Goal: Information Seeking & Learning: Check status

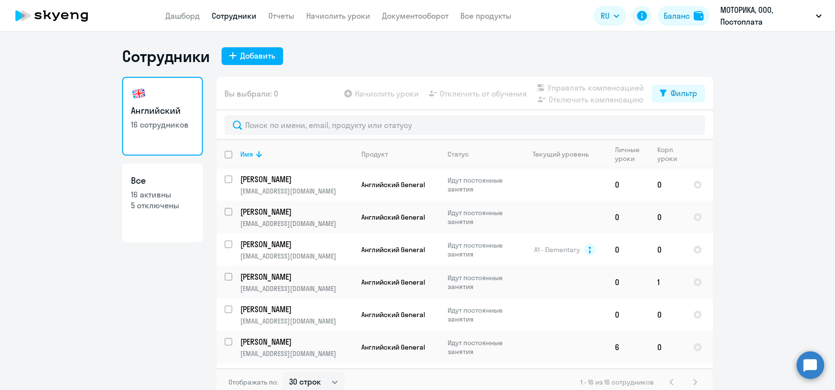
select select "30"
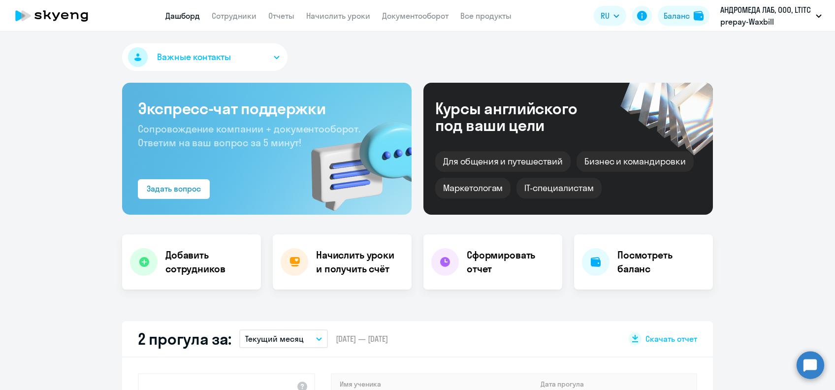
select select "30"
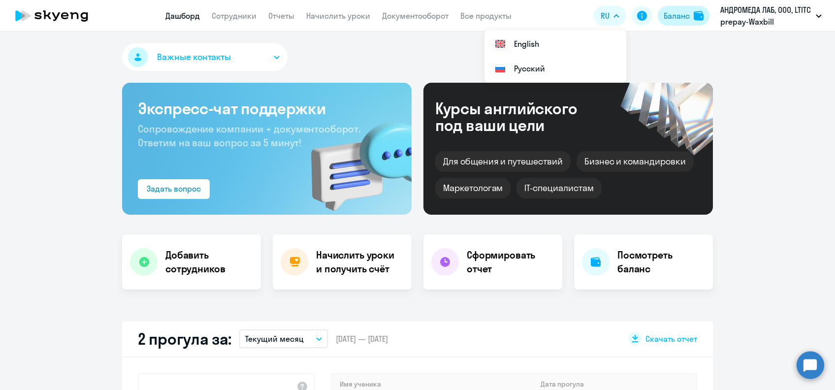
click at [666, 13] on div "Баланс" at bounding box center [676, 16] width 26 height 12
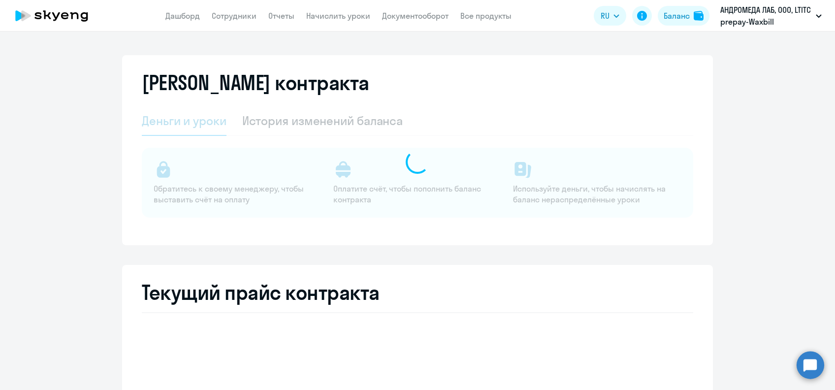
select select "english_adult_not_native_speaker"
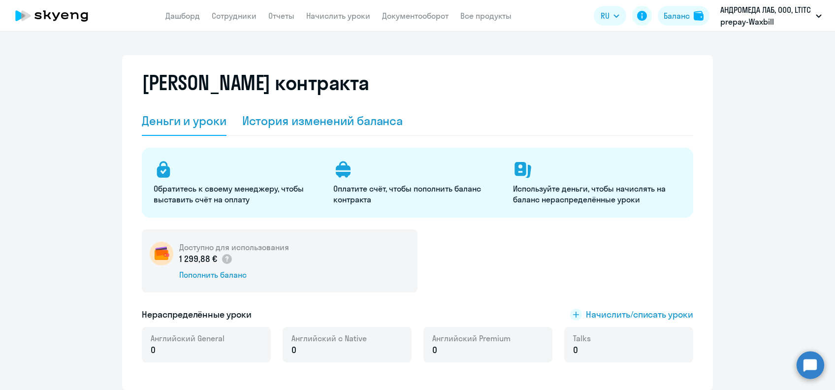
click at [347, 123] on div "История изменений баланса" at bounding box center [322, 121] width 161 height 16
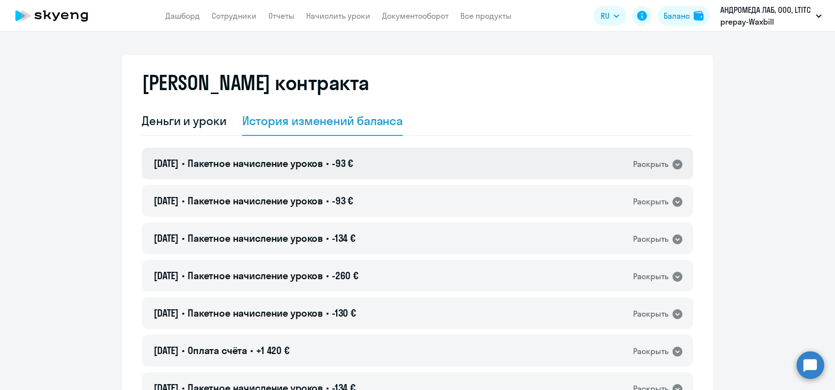
click at [417, 157] on div "[DATE] • Пакетное начисление уроков • -93 € Раскрыть" at bounding box center [417, 163] width 551 height 31
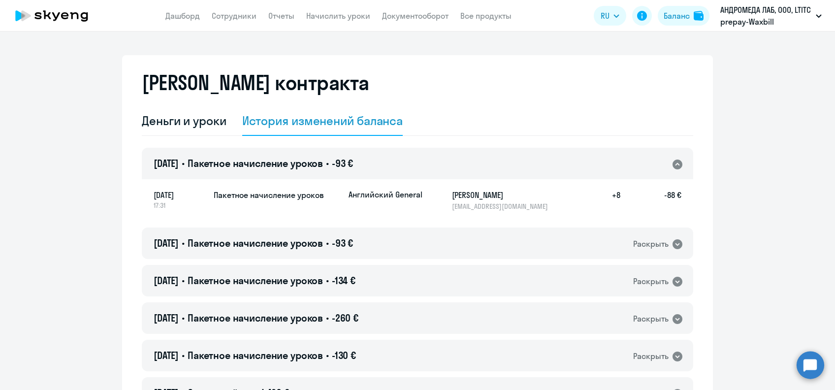
click at [417, 157] on div "[DATE] • Пакетное начисление уроков • -93 € Раскрыть" at bounding box center [417, 163] width 551 height 31
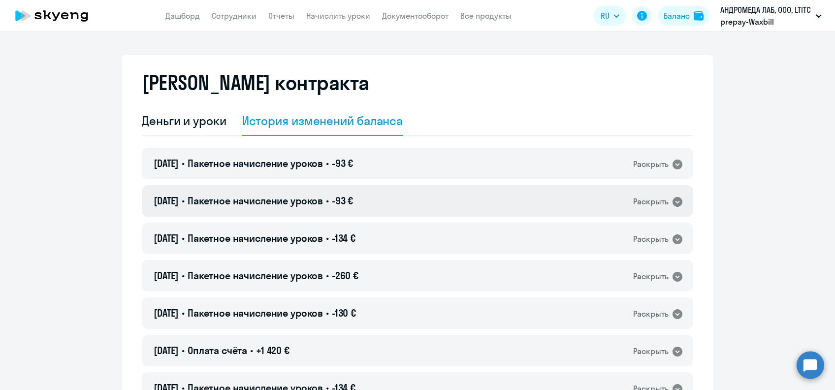
click at [416, 198] on div "[DATE] • Пакетное начисление уроков • -93 € Раскрыть" at bounding box center [417, 200] width 551 height 31
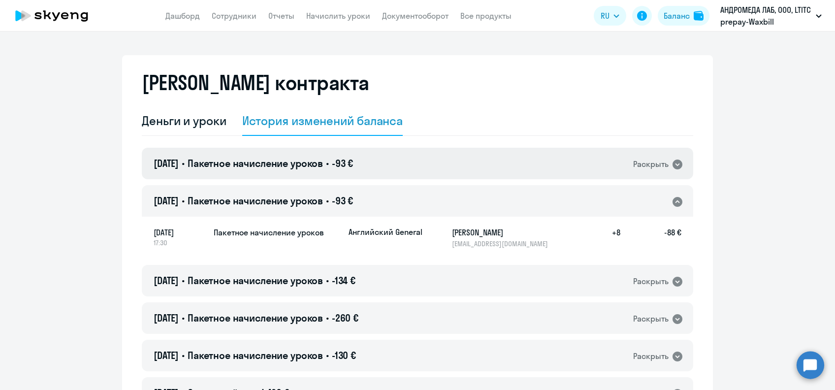
click at [424, 166] on div "[DATE] • Пакетное начисление уроков • -93 € Раскрыть" at bounding box center [417, 163] width 551 height 31
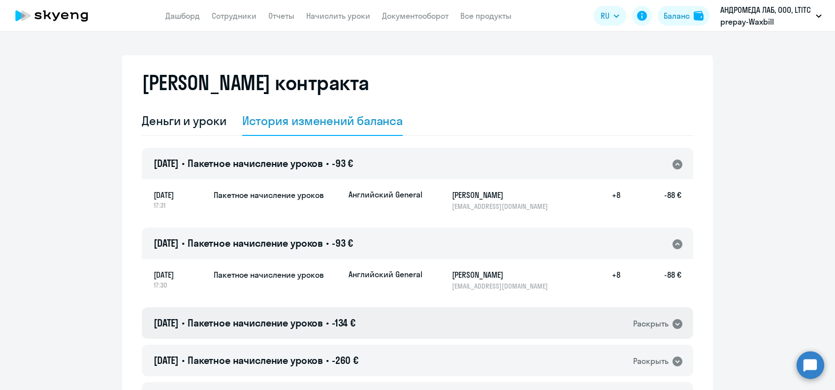
click at [410, 318] on div "[DATE] • Пакетное начисление уроков • -134 € Раскрыть" at bounding box center [417, 322] width 551 height 31
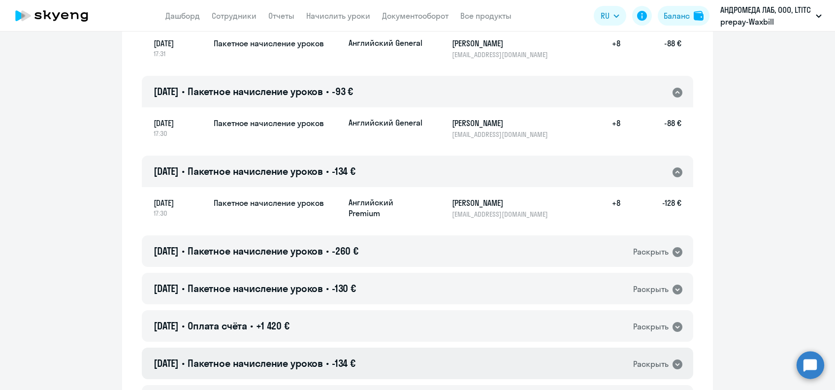
scroll to position [197, 0]
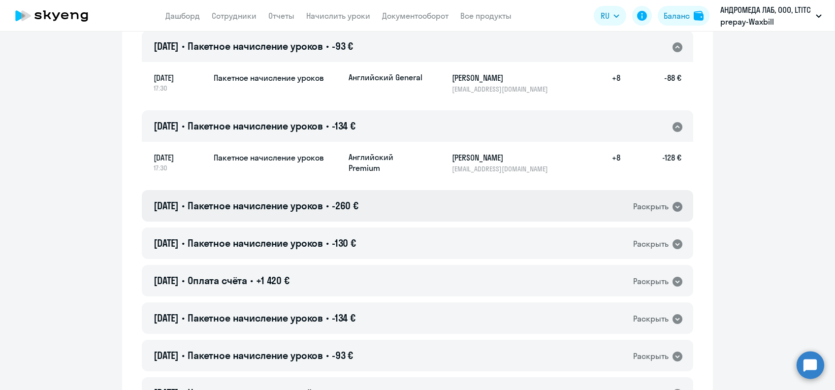
click at [429, 213] on div "[DATE] • Пакетное начисление уроков • -260 € Раскрыть" at bounding box center [417, 205] width 551 height 31
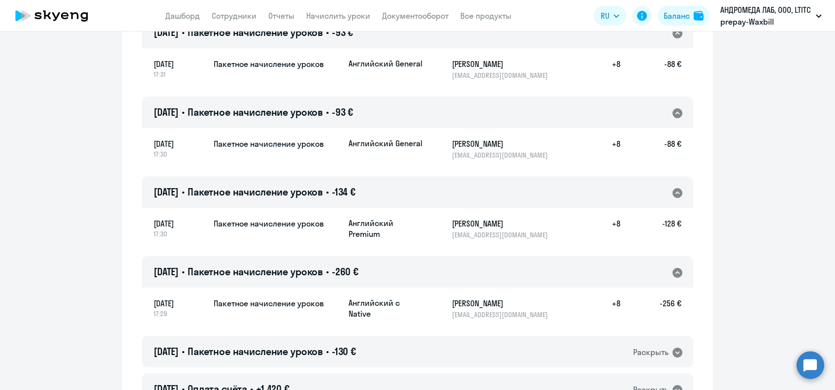
scroll to position [65, 0]
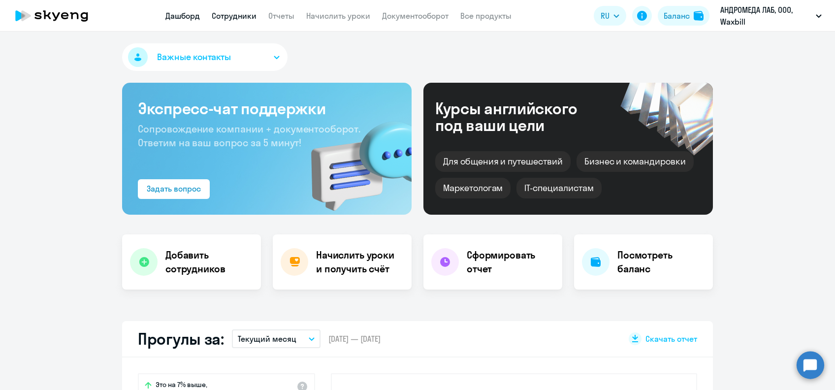
drag, startPoint x: 0, startPoint y: 0, endPoint x: 219, endPoint y: 17, distance: 220.2
click at [219, 18] on link "Сотрудники" at bounding box center [234, 16] width 45 height 10
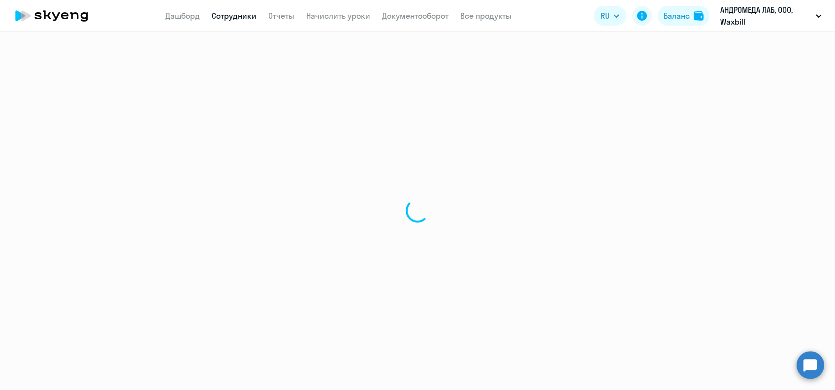
select select "30"
